Goal: Find specific page/section: Find specific page/section

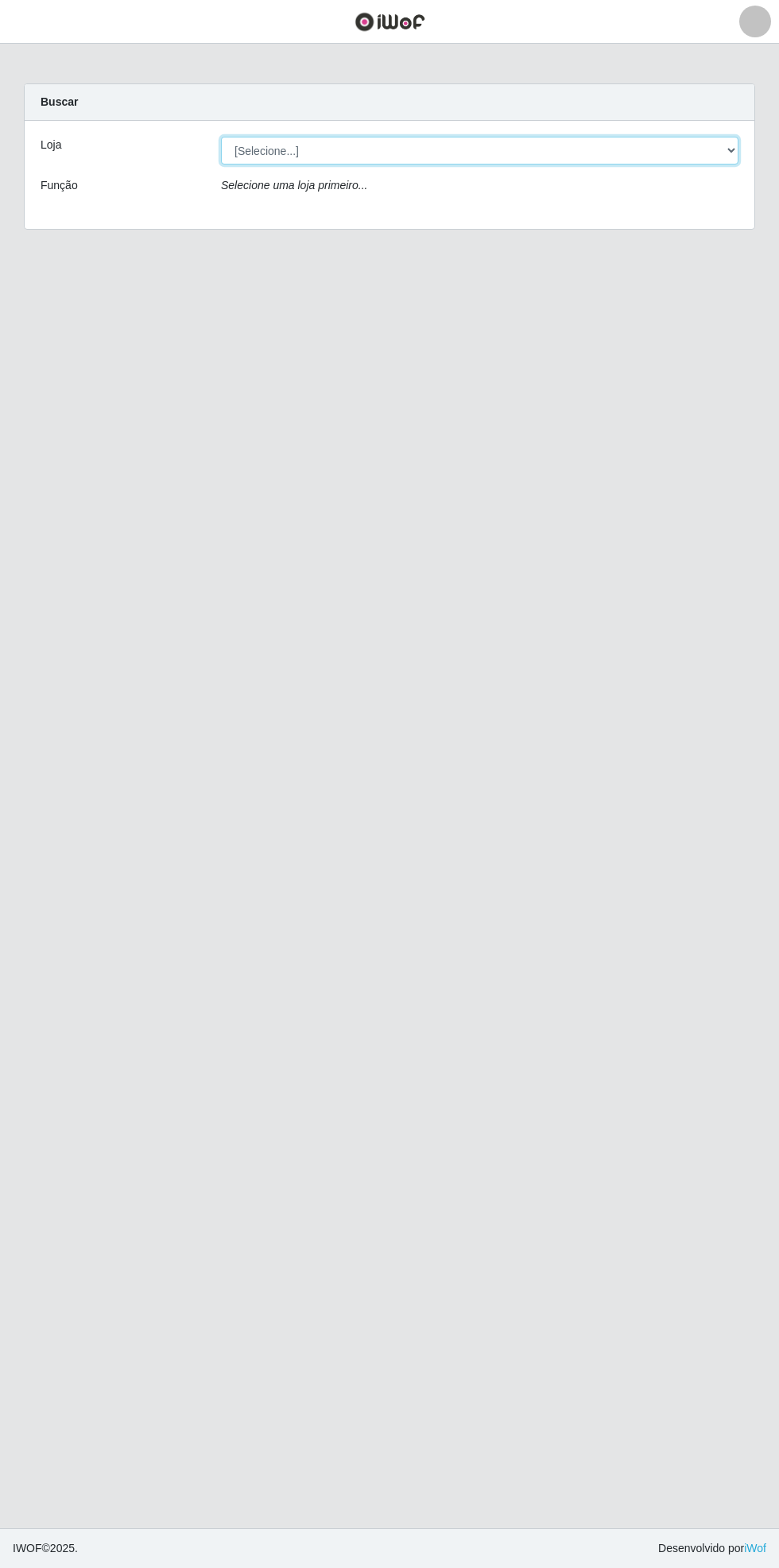
click at [725, 145] on select "[Selecione...] Bemais Supermercados - [GEOGRAPHIC_DATA]" at bounding box center [479, 150] width 517 height 28
select select "250"
click at [221, 136] on select "[Selecione...] Bemais Supermercados - [GEOGRAPHIC_DATA]" at bounding box center [479, 150] width 517 height 28
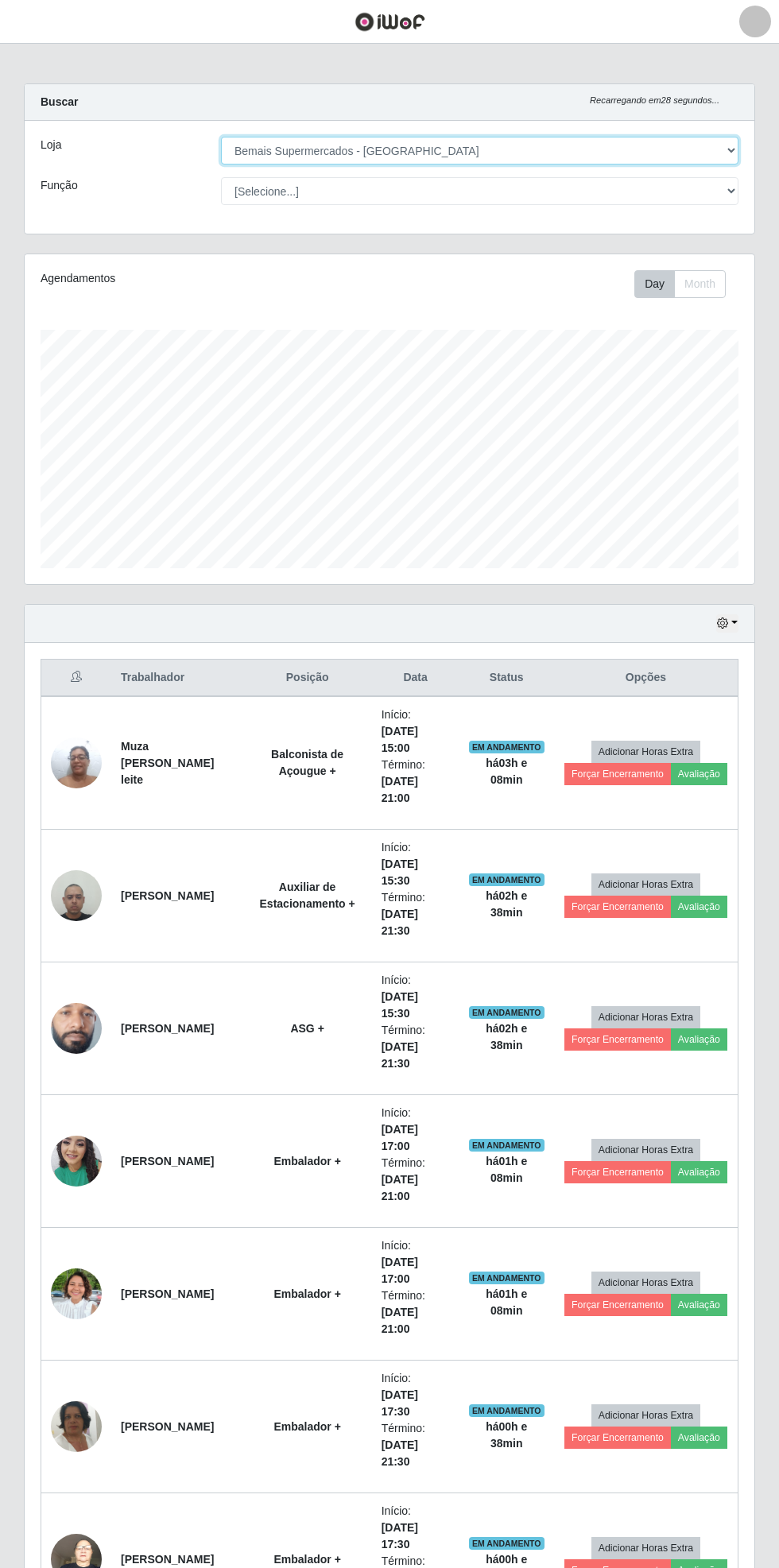
scroll to position [328, 730]
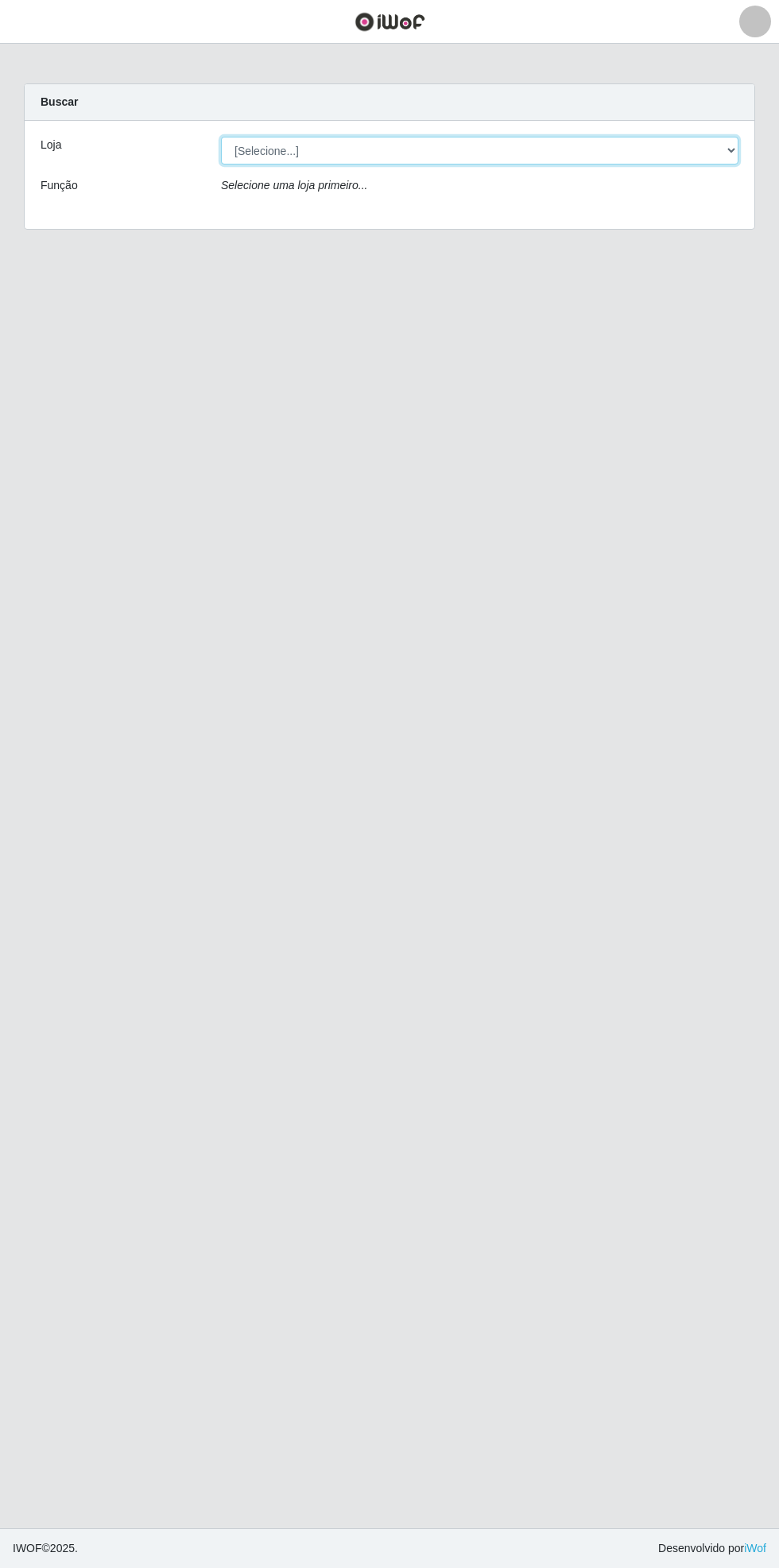
click at [737, 142] on select "[Selecione...] Bemais Supermercados - [GEOGRAPHIC_DATA]" at bounding box center [479, 150] width 517 height 28
select select "250"
click at [221, 136] on select "[Selecione...] Bemais Supermercados - [GEOGRAPHIC_DATA]" at bounding box center [479, 150] width 517 height 28
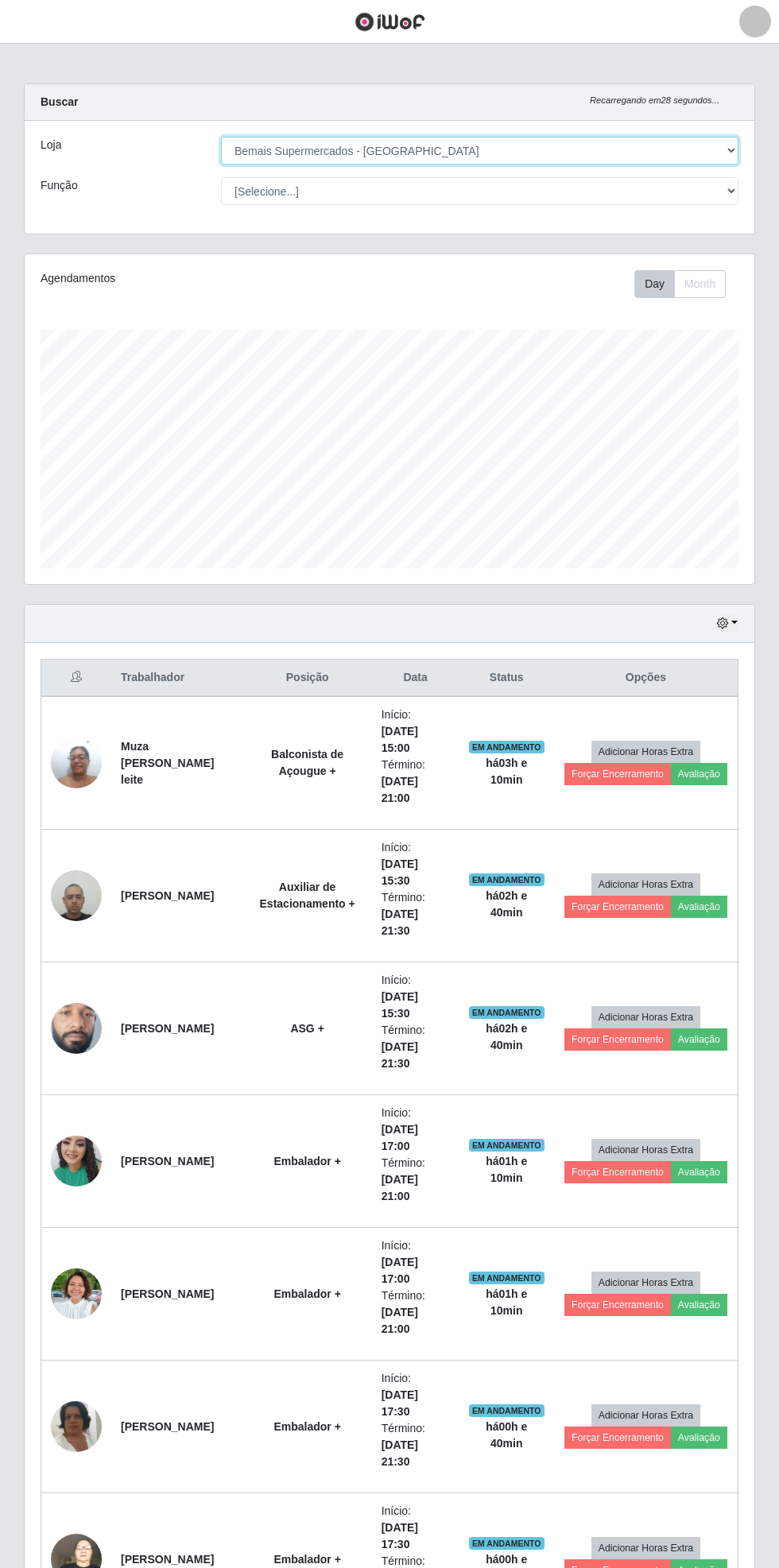
scroll to position [328, 730]
click at [731, 630] on button "button" at bounding box center [727, 623] width 22 height 18
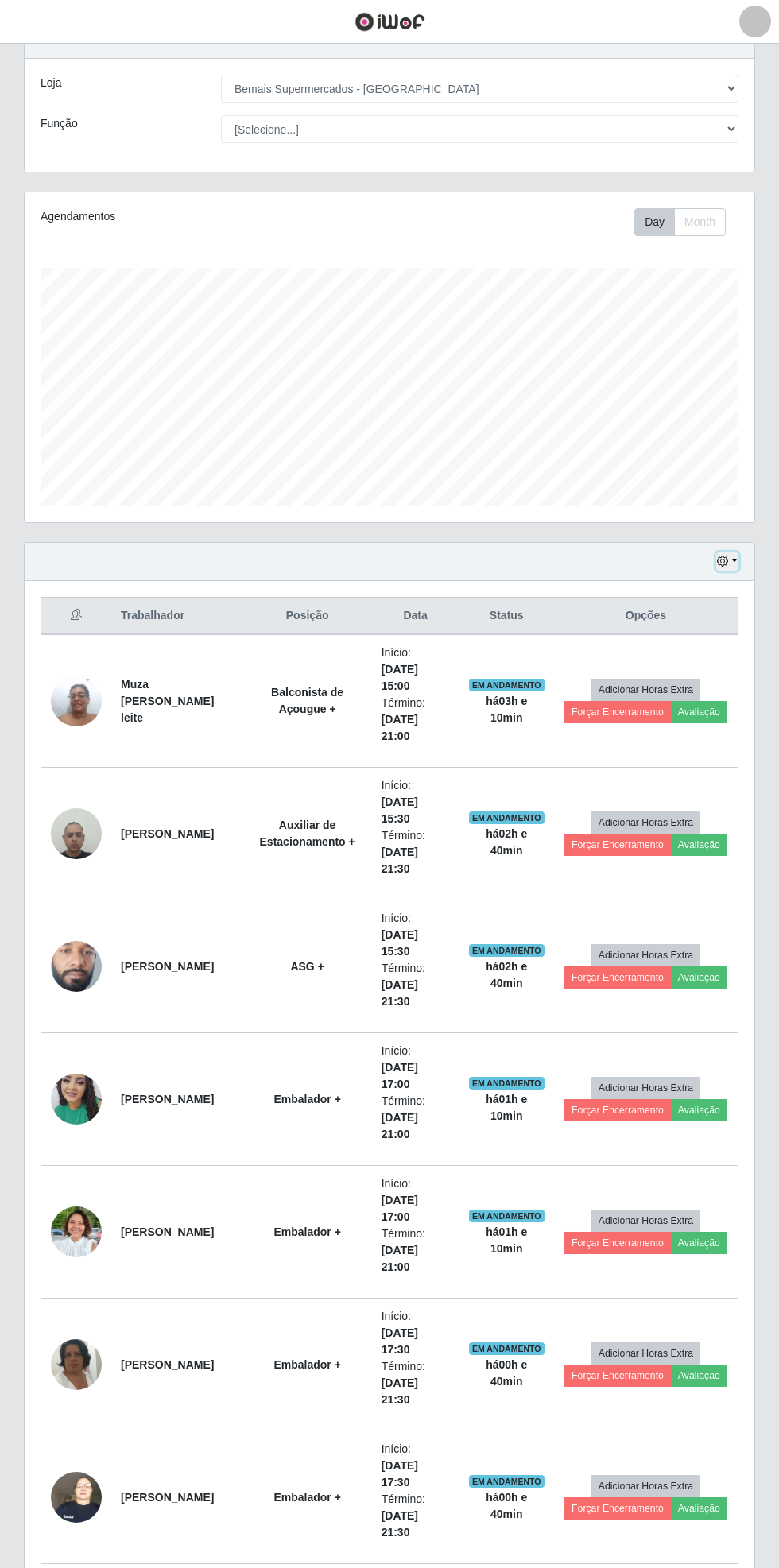
scroll to position [70, 0]
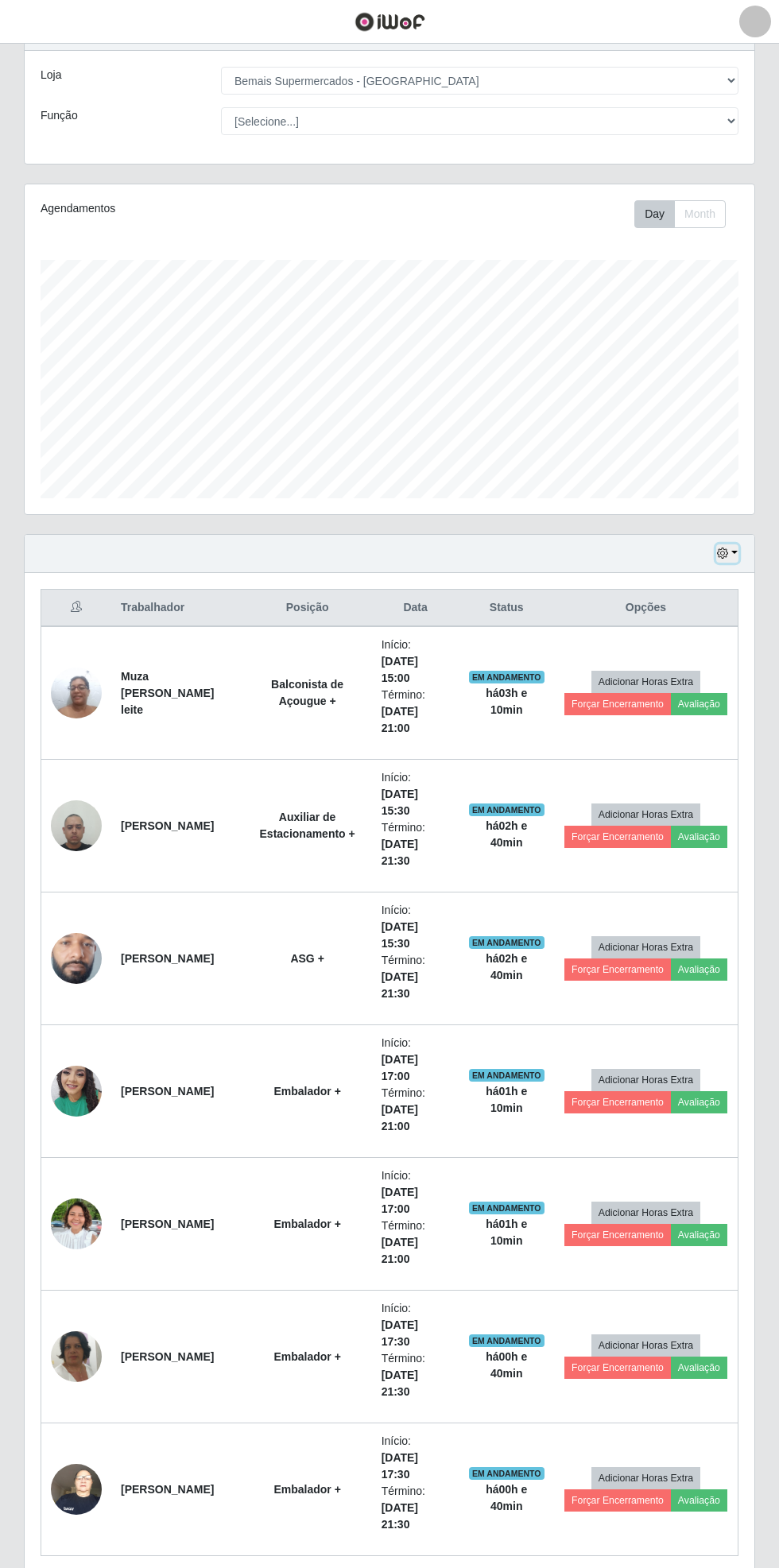
click at [736, 550] on button "button" at bounding box center [727, 553] width 22 height 18
click at [697, 606] on button "1 dia" at bounding box center [675, 614] width 126 height 33
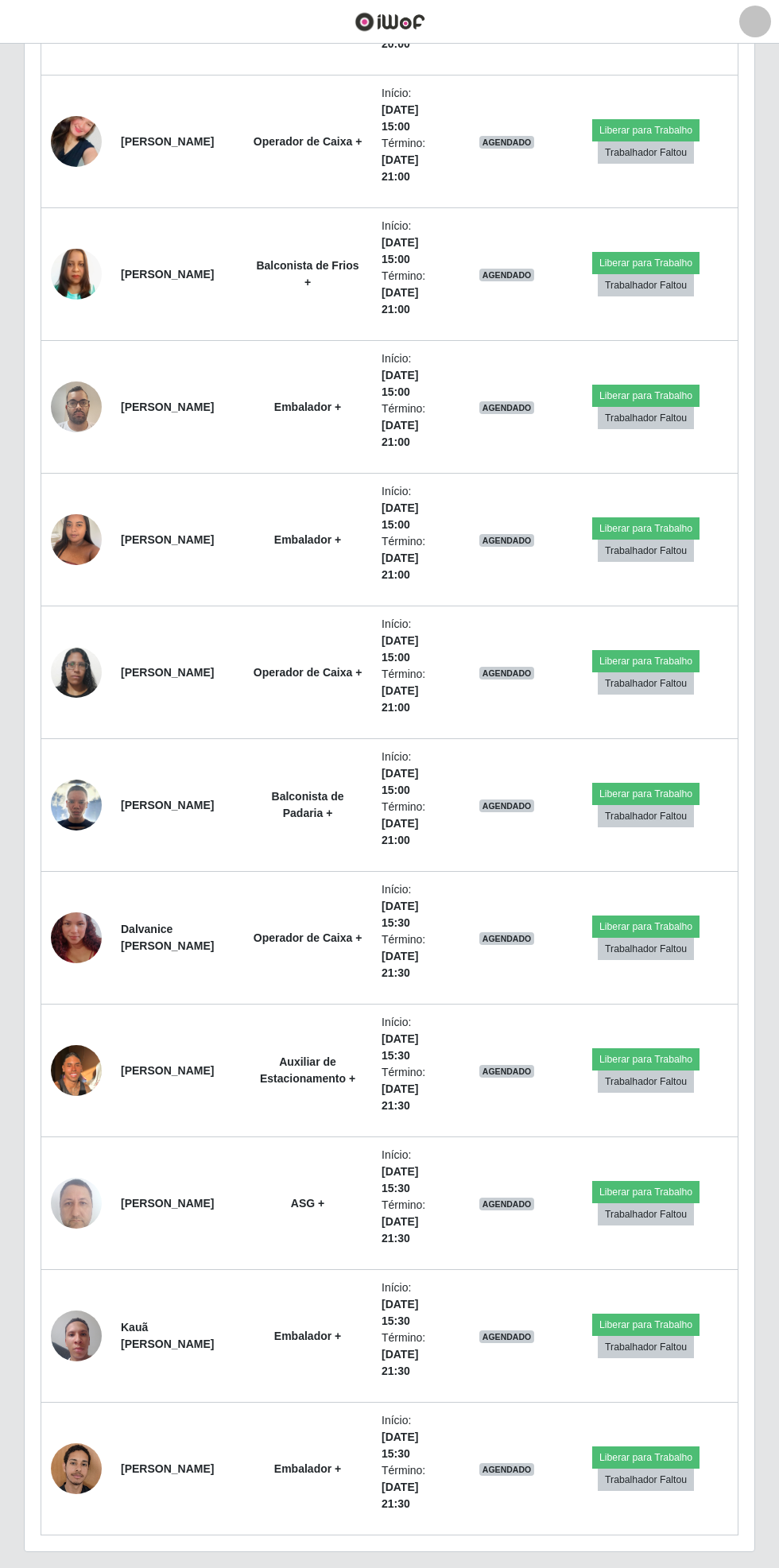
scroll to position [3177, 0]
